Goal: Task Accomplishment & Management: Manage account settings

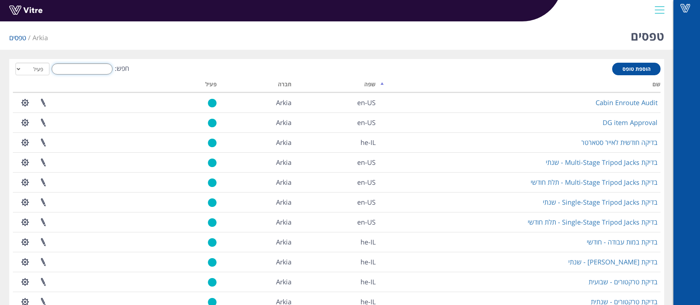
click at [98, 70] on input "חפש:" at bounding box center [82, 68] width 61 height 11
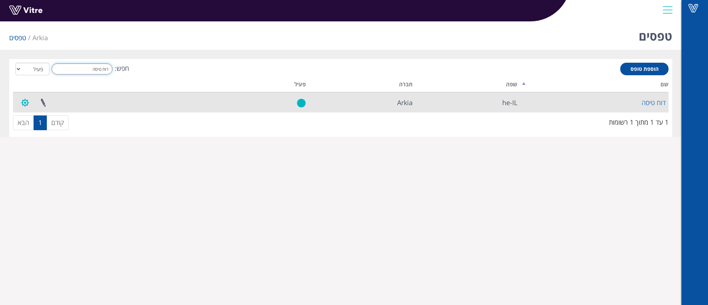
type input "דוח טיסה"
click at [23, 103] on button "button" at bounding box center [25, 103] width 18 height 20
click at [32, 129] on link "הגדרת משתמשים" at bounding box center [45, 130] width 58 height 10
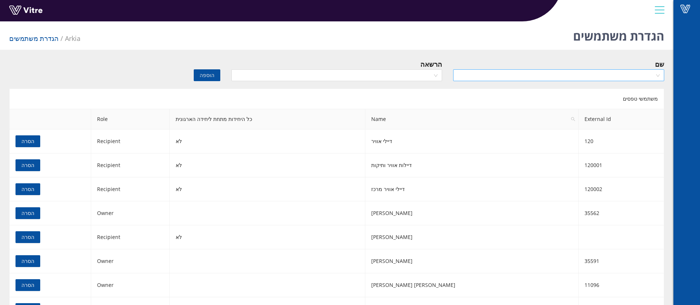
click at [518, 76] on input "search" at bounding box center [555, 75] width 197 height 11
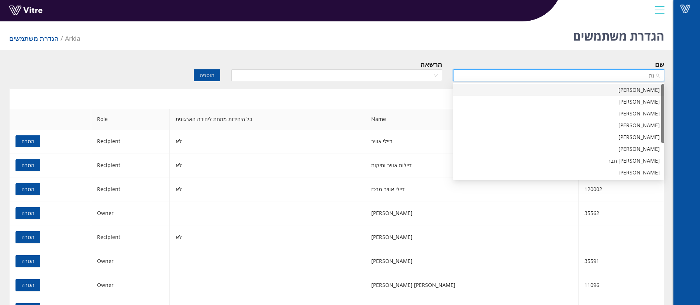
type input "[PERSON_NAME]"
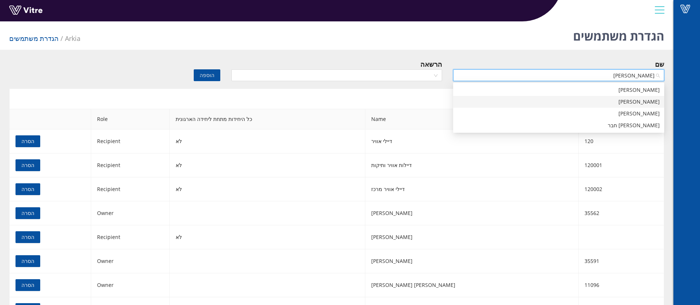
drag, startPoint x: 598, startPoint y: 100, endPoint x: 536, endPoint y: 92, distance: 62.1
click at [598, 100] on div "[PERSON_NAME]" at bounding box center [558, 102] width 202 height 8
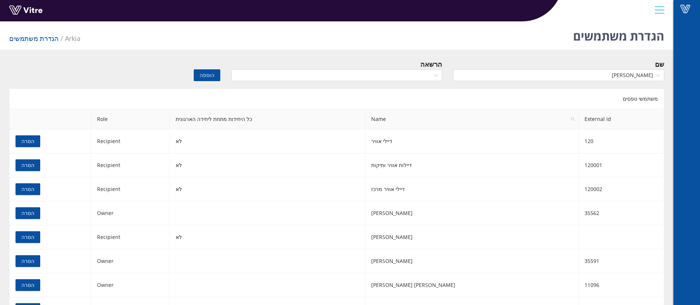
click at [362, 62] on div "הרשאה" at bounding box center [336, 64] width 211 height 10
click at [359, 73] on input "search" at bounding box center [334, 75] width 197 height 11
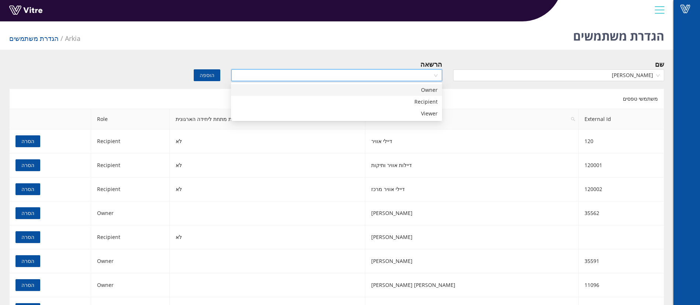
click at [354, 90] on div "Owner" at bounding box center [336, 90] width 202 height 8
click at [212, 79] on span "הוספה" at bounding box center [207, 75] width 15 height 8
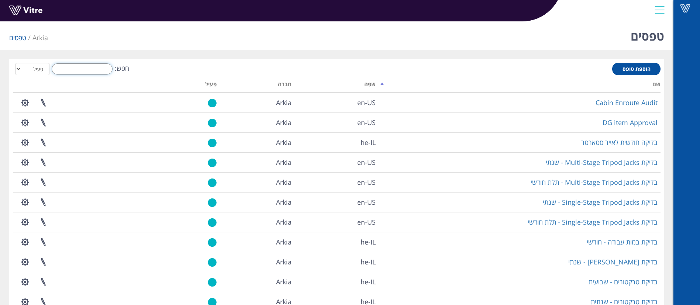
click at [80, 67] on input "חפש:" at bounding box center [82, 68] width 61 height 11
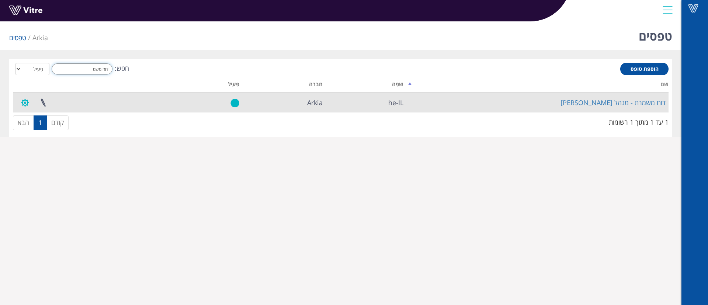
type input "דוח משמ"
click at [20, 100] on button "button" at bounding box center [25, 103] width 18 height 20
click at [44, 131] on link "הגדרת משתמשים" at bounding box center [45, 130] width 58 height 10
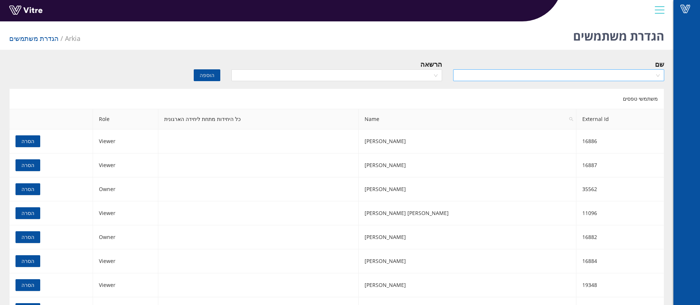
click at [521, 80] on input "search" at bounding box center [555, 75] width 197 height 11
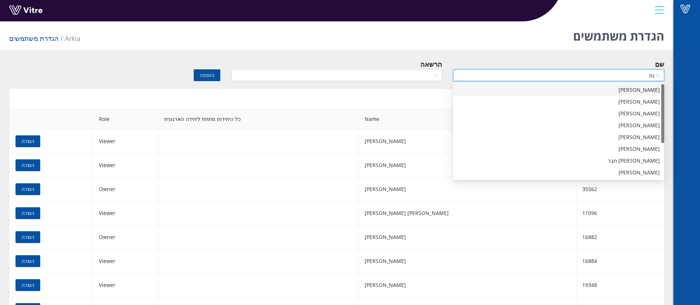
type input "[PERSON_NAME]"
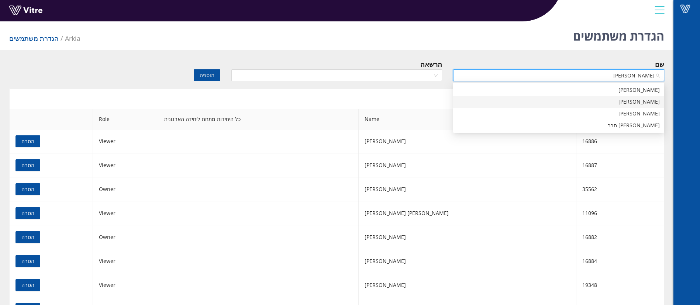
click at [526, 104] on div "[PERSON_NAME]" at bounding box center [558, 102] width 202 height 8
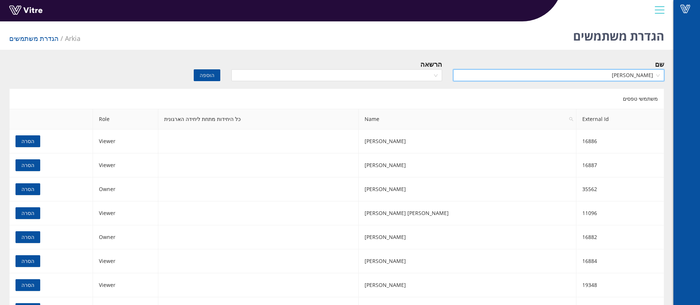
click at [422, 68] on div "הרשאה" at bounding box center [431, 64] width 22 height 10
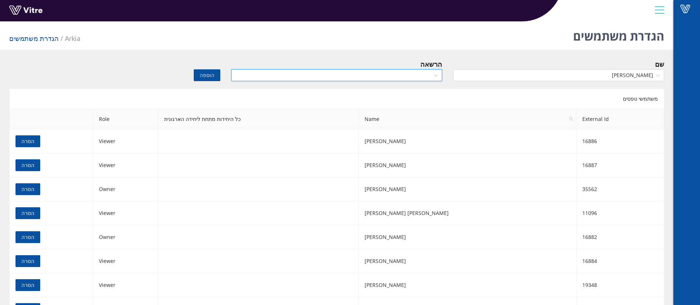
click at [418, 75] on input "search" at bounding box center [334, 75] width 197 height 11
click at [412, 88] on div "Owner" at bounding box center [336, 90] width 202 height 8
click at [193, 75] on div "הוספה" at bounding box center [170, 70] width 111 height 22
click at [201, 73] on span "הוספה" at bounding box center [207, 75] width 15 height 8
